Goal: Information Seeking & Learning: Understand process/instructions

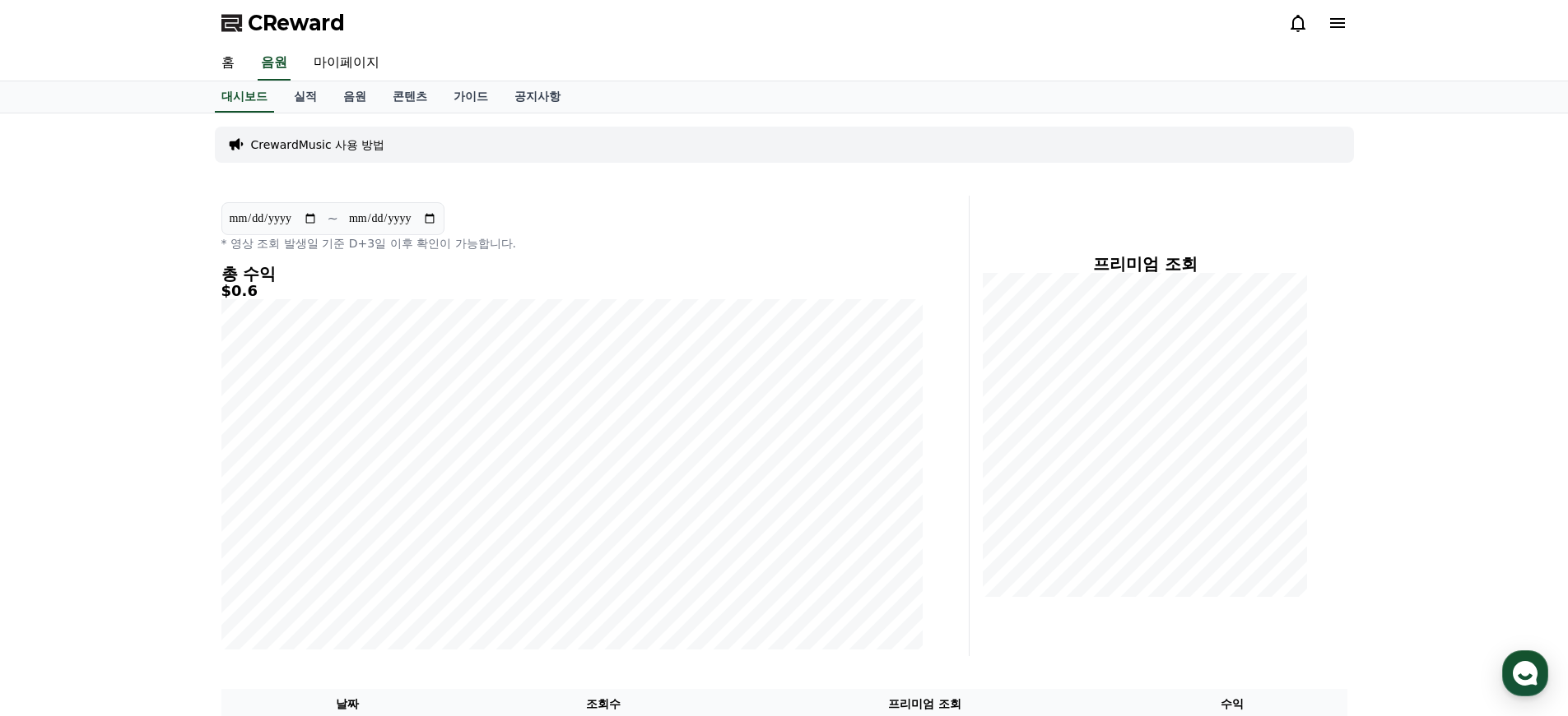
click at [1377, 71] on div "홈 음원 마이페이지" at bounding box center [784, 63] width 1568 height 35
click at [1297, 15] on icon at bounding box center [1297, 23] width 14 height 17
click at [1299, 22] on icon at bounding box center [1298, 23] width 20 height 20
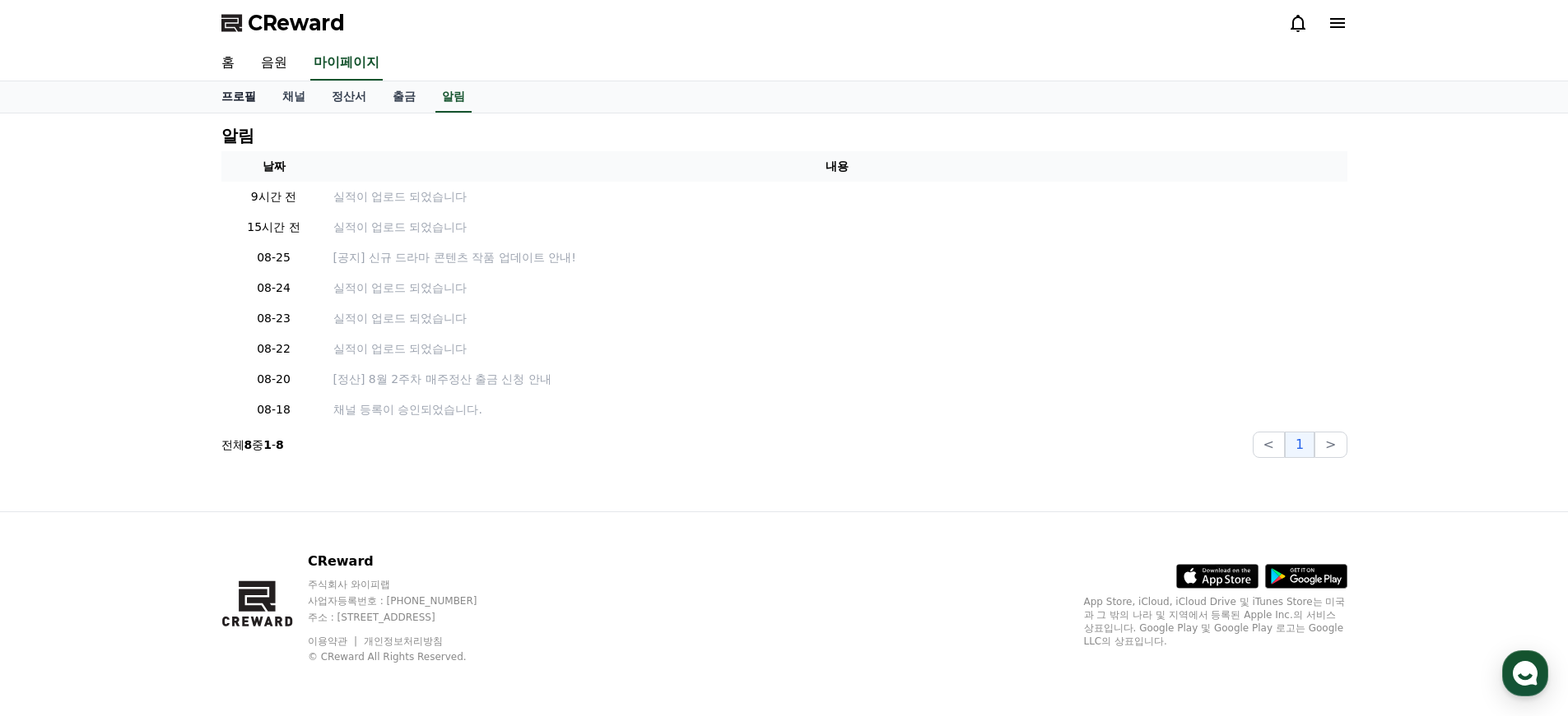
click at [235, 101] on link "프로필" at bounding box center [238, 97] width 60 height 32
select select "**********"
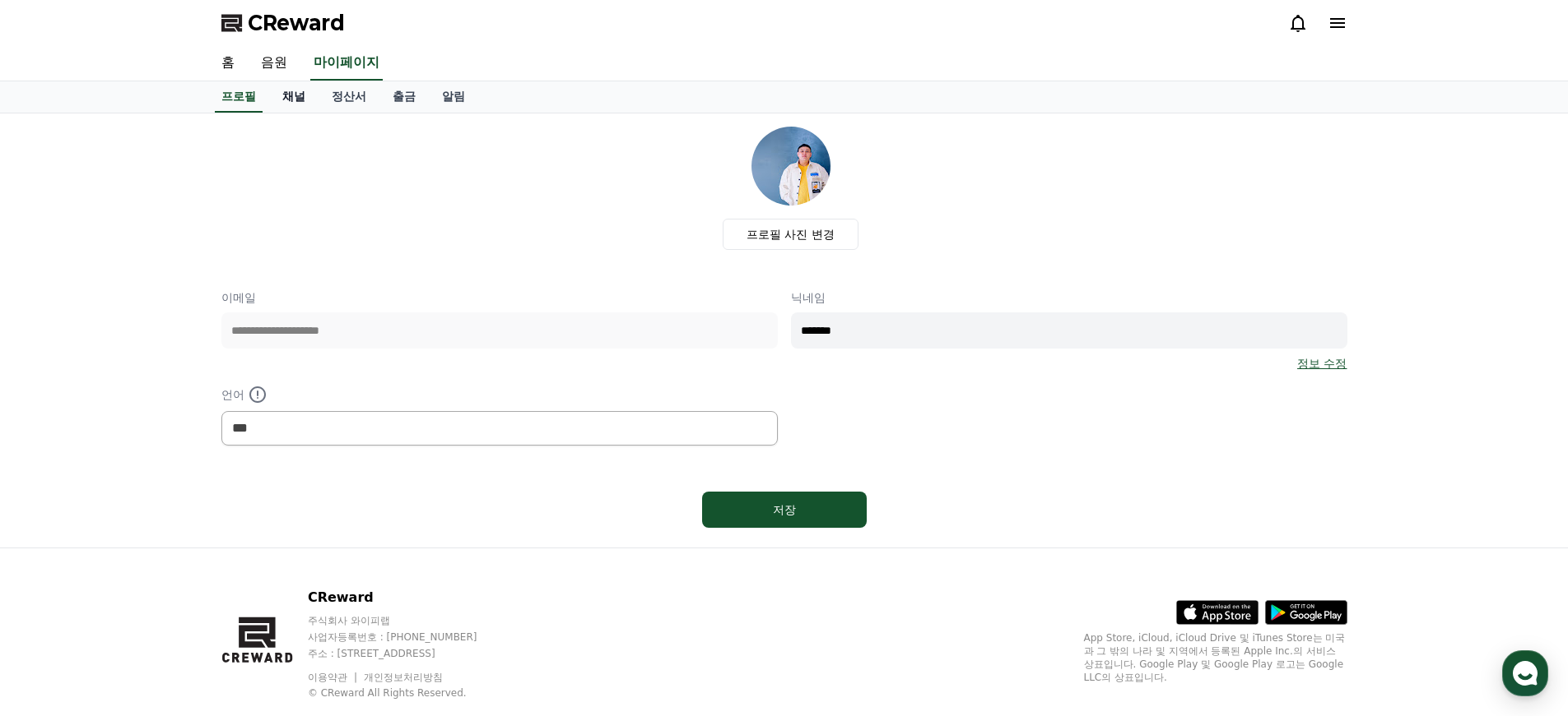
click at [281, 102] on link "채널" at bounding box center [293, 97] width 49 height 32
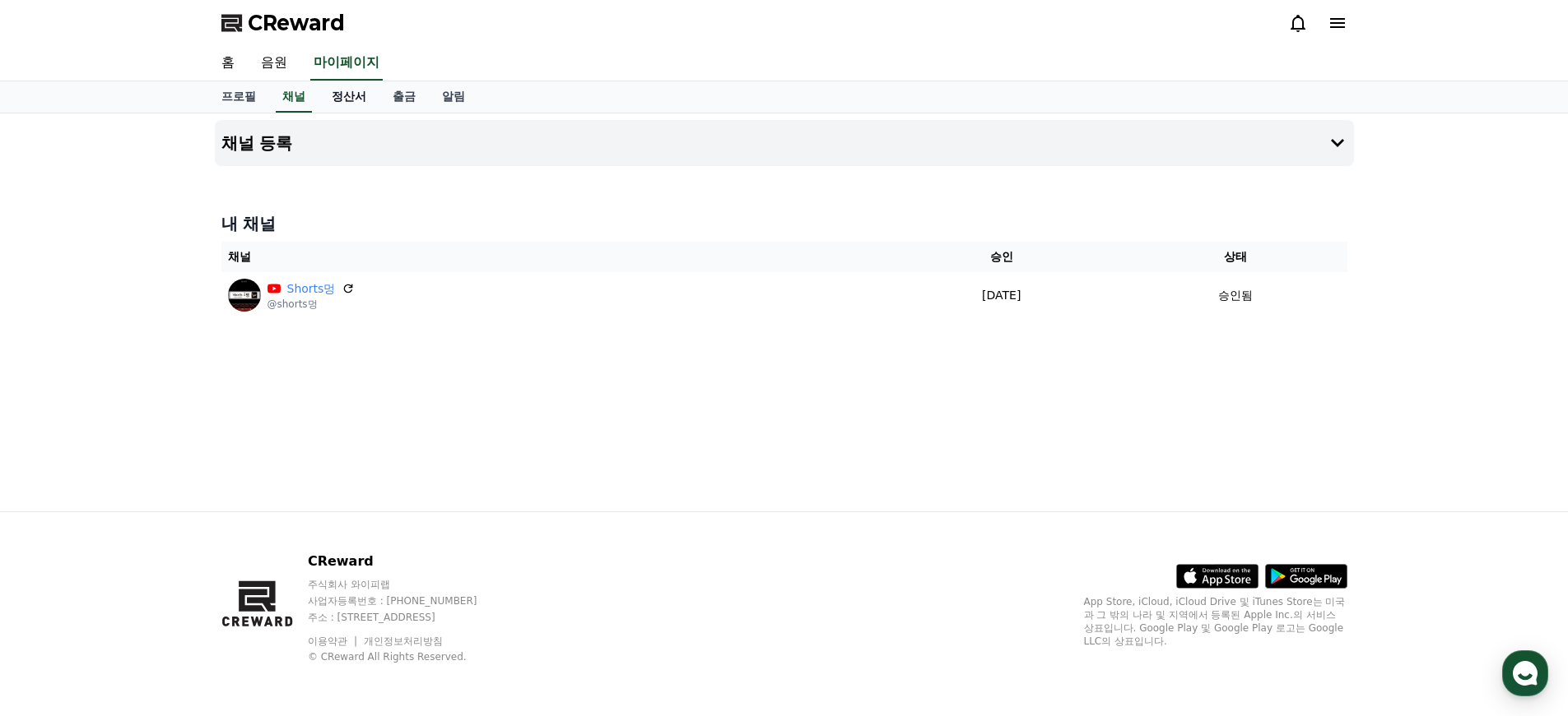
click at [348, 105] on link "정산서" at bounding box center [348, 97] width 60 height 32
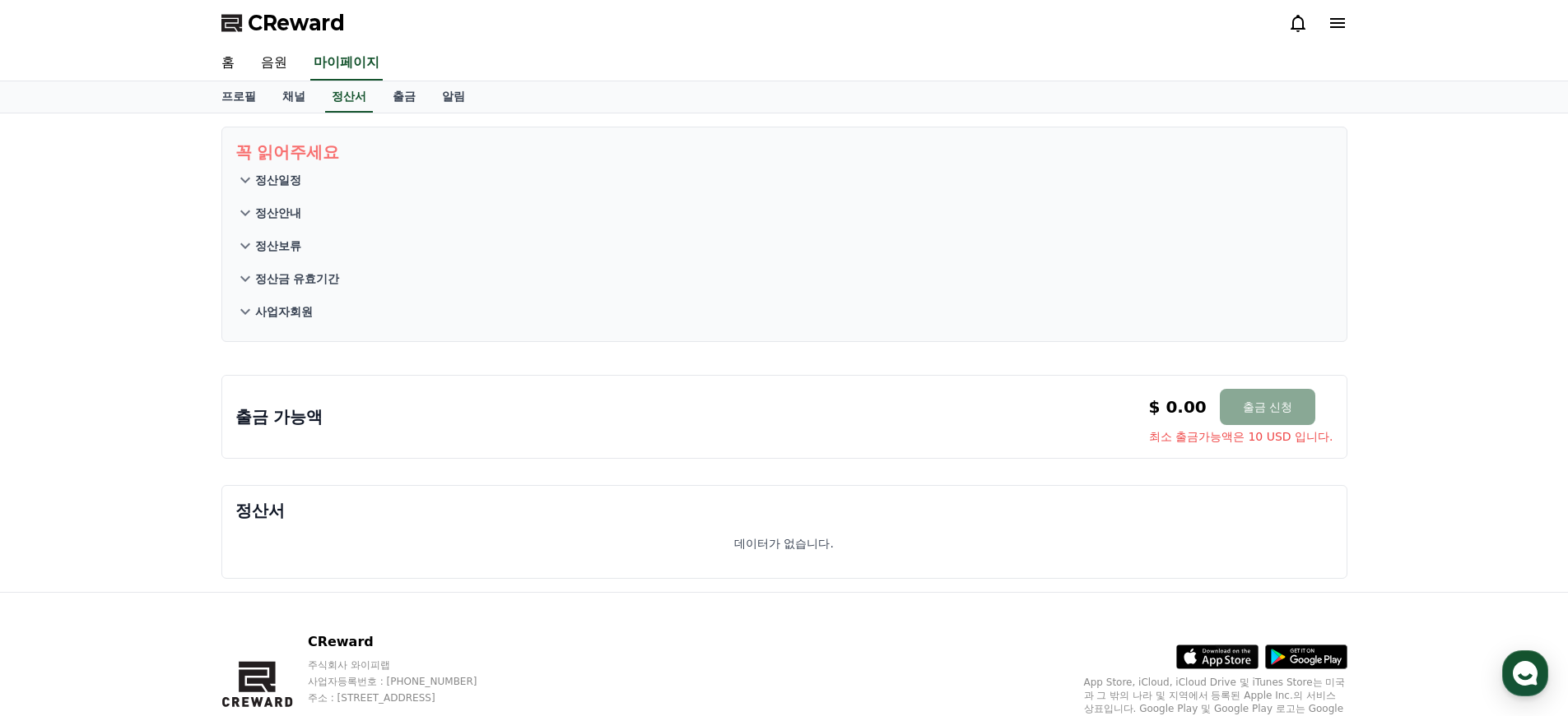
click at [281, 174] on p "정산일정" at bounding box center [278, 179] width 46 height 16
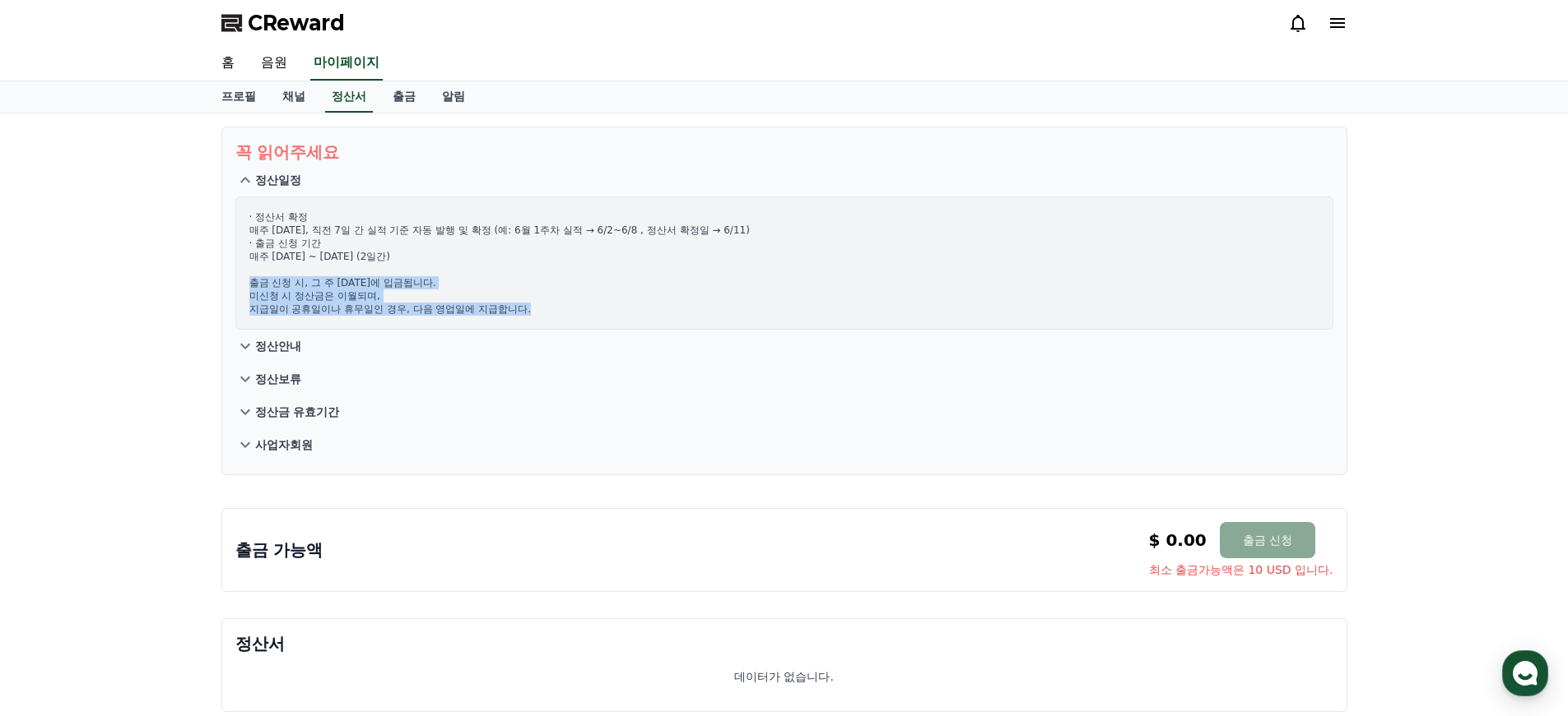
drag, startPoint x: 251, startPoint y: 286, endPoint x: 442, endPoint y: 328, distance: 195.6
click at [419, 326] on div "· 정산서 확정 매주 [DATE], 직전 7일 간 실적 기준 자동 발행 및 확정 (예: 6월 1주차 실적 → 6/2~6/8 , 정산서 확정일 …" at bounding box center [784, 263] width 1098 height 133
click at [461, 333] on button "정산안내" at bounding box center [784, 346] width 1098 height 33
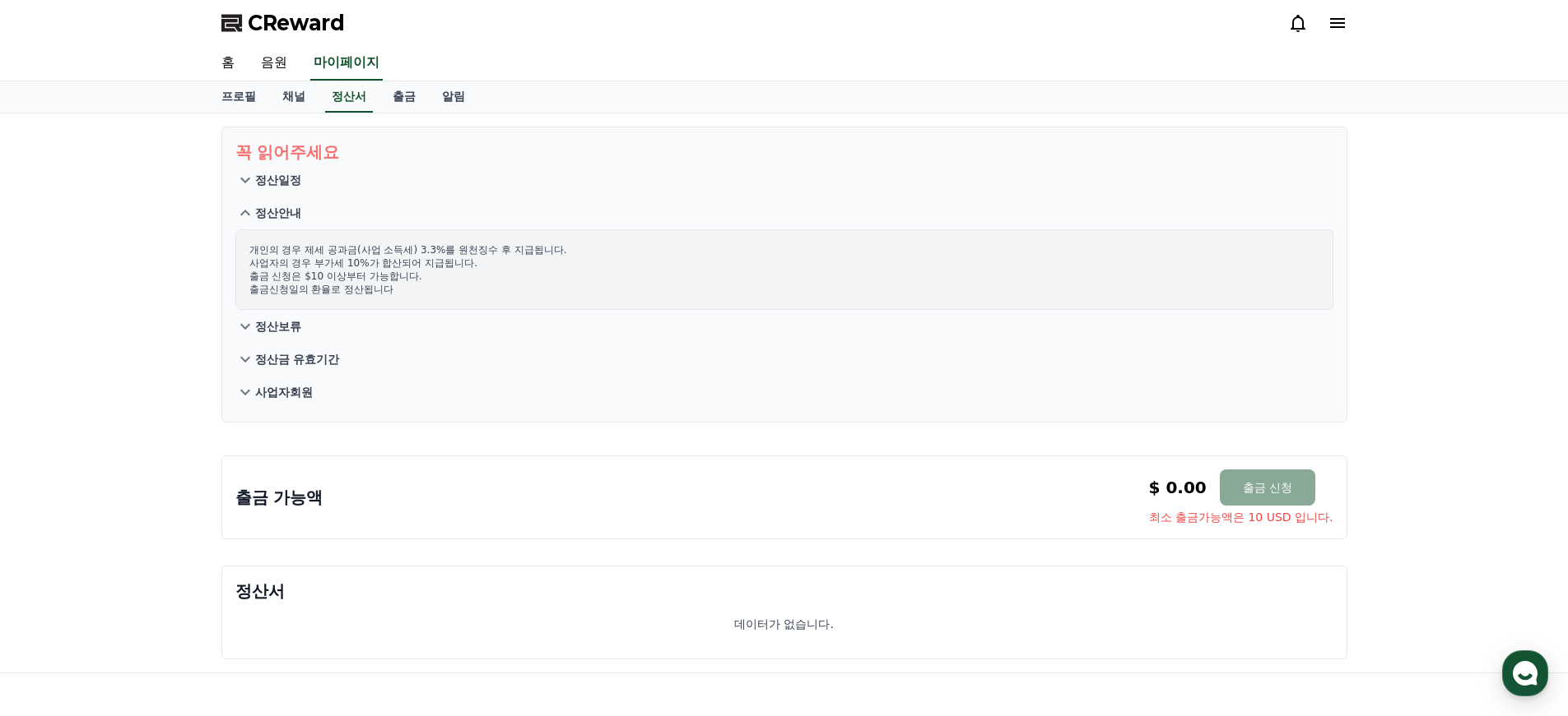
click at [258, 326] on p "정산보류" at bounding box center [278, 326] width 46 height 16
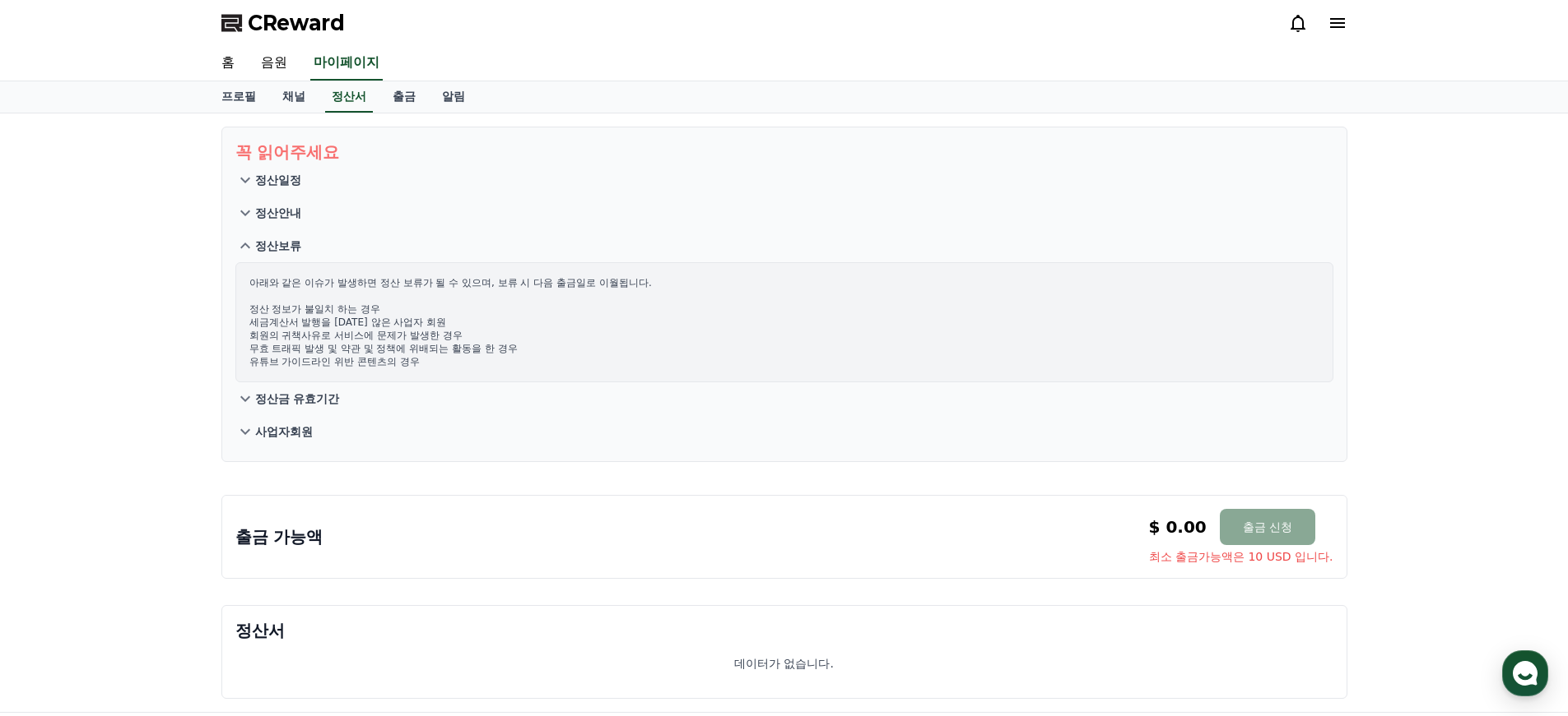
click at [253, 281] on p "아래와 같은 이슈가 발생하면 정산 보류가 될 수 있으며, 보류 시 다음 출금일로 이월됩니다. 정산 정보가 불일치 하는 경우 세금계산서 발행을 …" at bounding box center [784, 322] width 1069 height 92
click at [278, 391] on p "정산금 유효기간" at bounding box center [297, 399] width 84 height 16
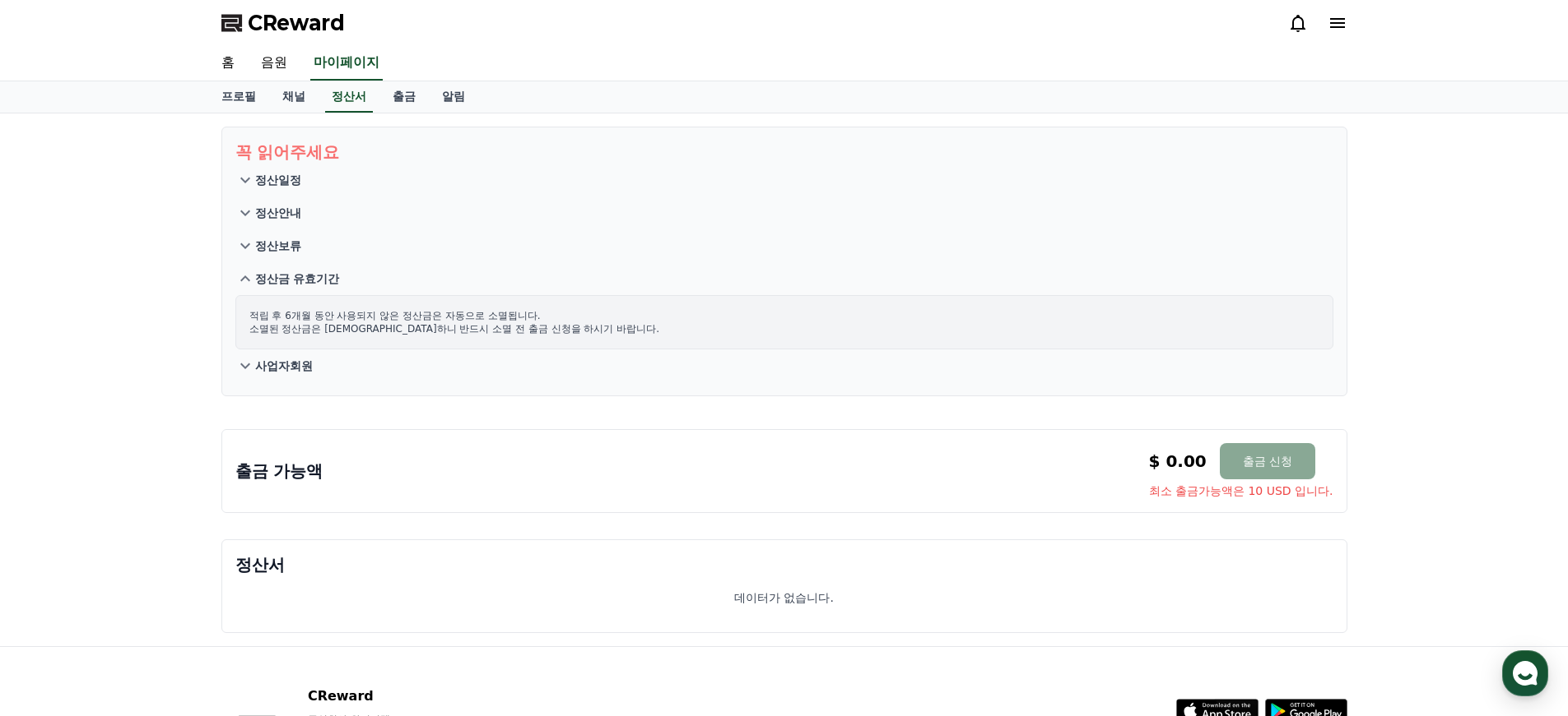
click at [264, 380] on button "사업자회원" at bounding box center [784, 366] width 1098 height 33
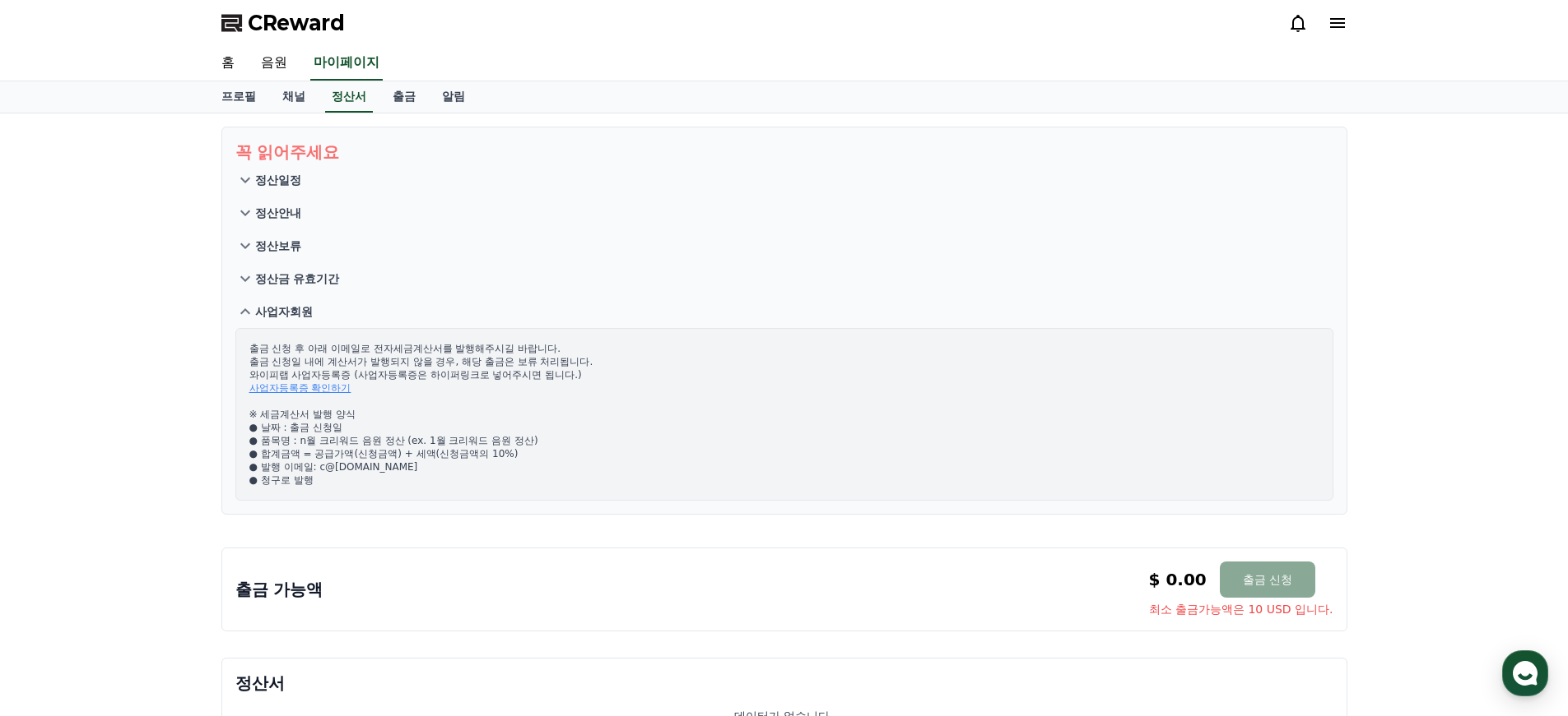
drag, startPoint x: 247, startPoint y: 343, endPoint x: 600, endPoint y: 415, distance: 360.3
click at [559, 414] on div "출금 신청 후 아래 이메일로 전자세금계산서를 발행해주시길 바랍니다. 출금 신청일 내에 계산서가 발행되지 않을 경우, 해당 출금은 보류 처리됩니…" at bounding box center [784, 414] width 1098 height 173
click at [607, 415] on p "출금 신청 후 아래 이메일로 전자세금계산서를 발행해주시길 바랍니다. 출금 신청일 내에 계산서가 발행되지 않을 경우, 해당 출금은 보류 처리됩니…" at bounding box center [784, 414] width 1069 height 145
click at [1326, 37] on div "CReward" at bounding box center [784, 23] width 1152 height 46
click at [1331, 27] on icon at bounding box center [1337, 23] width 14 height 10
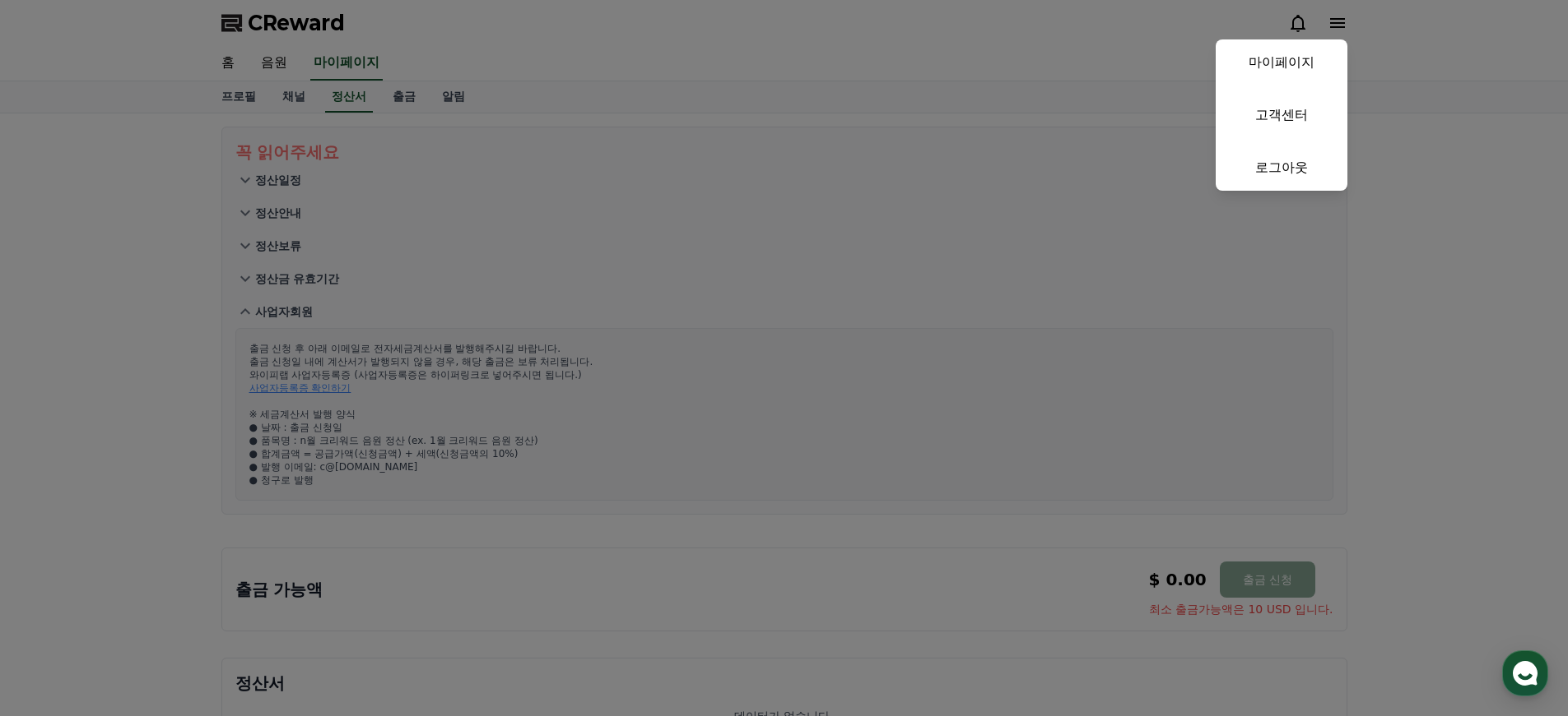
click at [1331, 26] on button "close" at bounding box center [784, 358] width 1568 height 716
